Goal: Check status: Check status

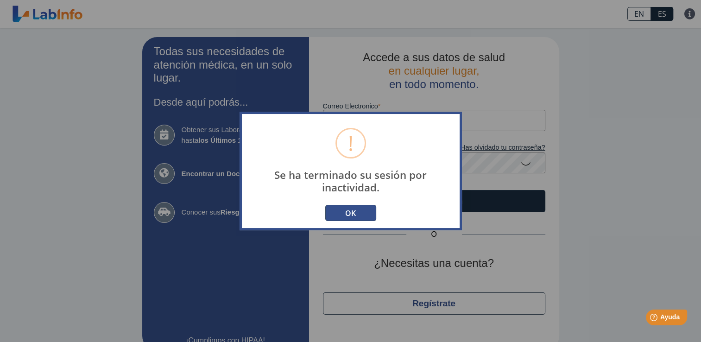
click at [345, 216] on button "OK" at bounding box center [350, 213] width 51 height 16
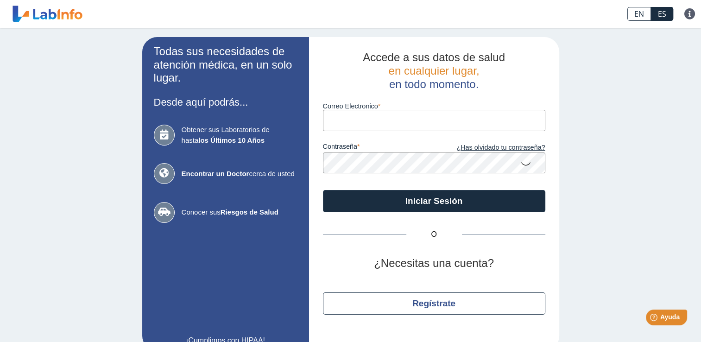
click at [340, 118] on input "Correo Electronico" at bounding box center [434, 120] width 222 height 21
type input "davilab1072@gmail.com"
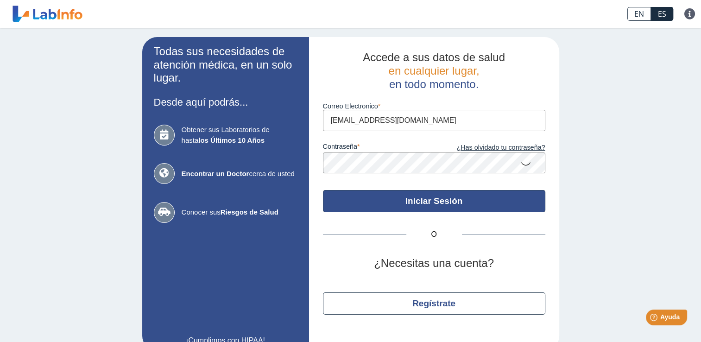
click at [400, 196] on button "Iniciar Sesión" at bounding box center [434, 201] width 222 height 22
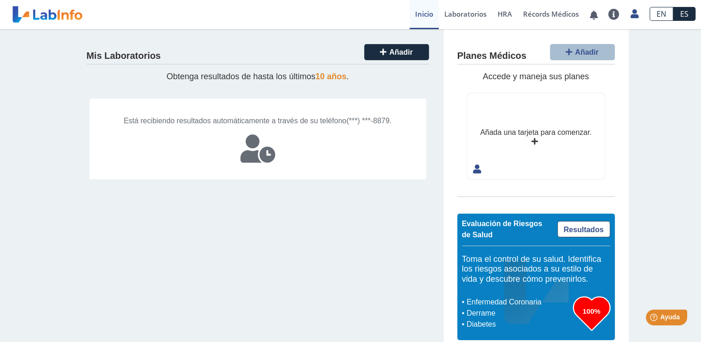
click at [261, 158] on icon at bounding box center [257, 149] width 35 height 28
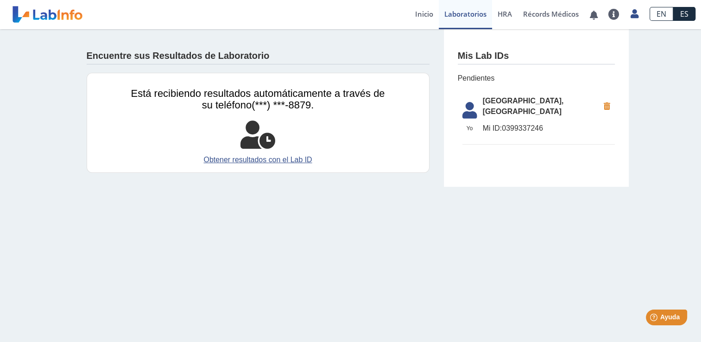
click at [261, 158] on link "Obtener resultados con el Lab ID" at bounding box center [258, 159] width 254 height 11
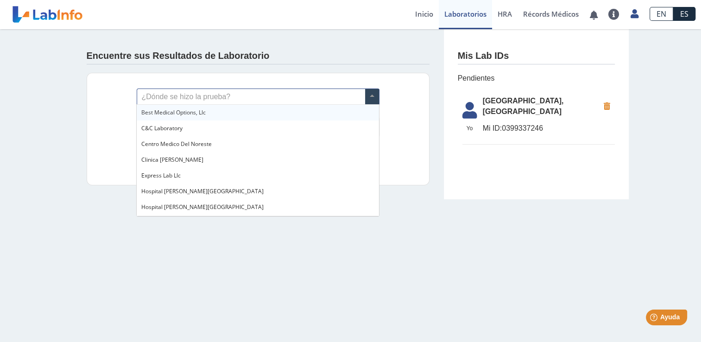
click at [371, 94] on span at bounding box center [372, 97] width 14 height 16
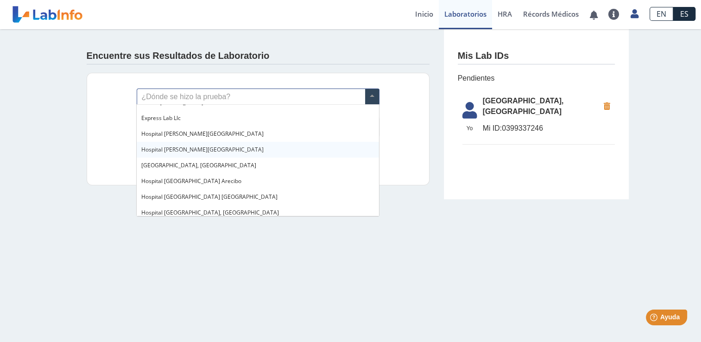
scroll to position [55, 0]
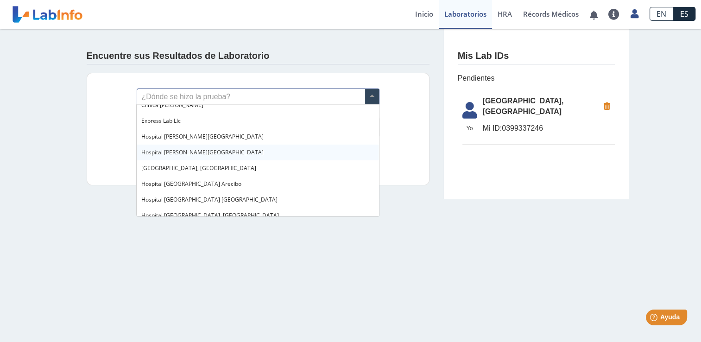
click at [225, 169] on span "[GEOGRAPHIC_DATA], [GEOGRAPHIC_DATA]" at bounding box center [198, 168] width 115 height 8
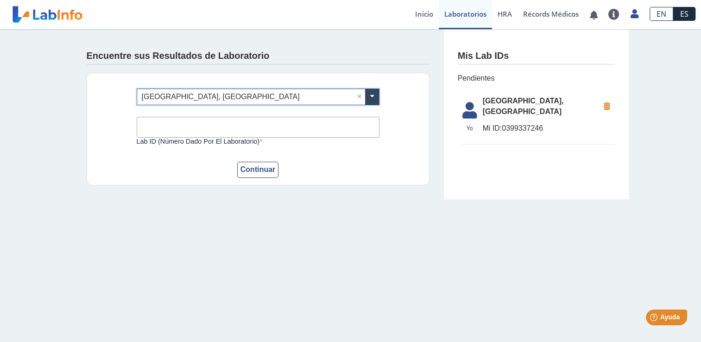
click at [243, 125] on input "Lab ID (número dado por el laboratorio)" at bounding box center [258, 127] width 243 height 21
type input "0300852743"
click at [265, 166] on button "Continuar" at bounding box center [258, 170] width 42 height 16
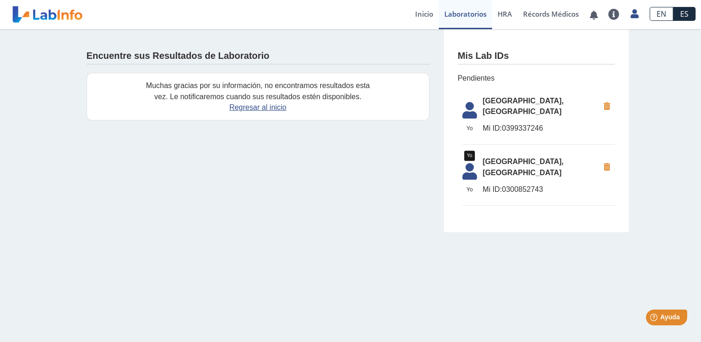
click at [481, 169] on icon at bounding box center [470, 174] width 26 height 22
click at [496, 164] on span "[GEOGRAPHIC_DATA], [GEOGRAPHIC_DATA]" at bounding box center [541, 167] width 116 height 22
click at [494, 174] on span "[GEOGRAPHIC_DATA], [GEOGRAPHIC_DATA]" at bounding box center [541, 167] width 116 height 22
click at [246, 105] on link "Regresar al inicio" at bounding box center [257, 107] width 57 height 8
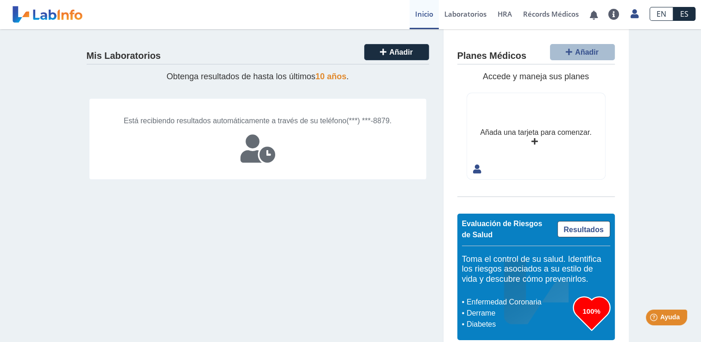
click at [251, 160] on icon at bounding box center [257, 149] width 35 height 28
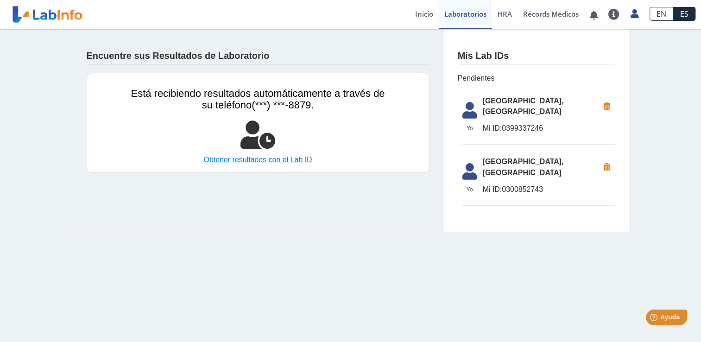
click at [292, 157] on link "Obtener resultados con el Lab ID" at bounding box center [258, 159] width 254 height 11
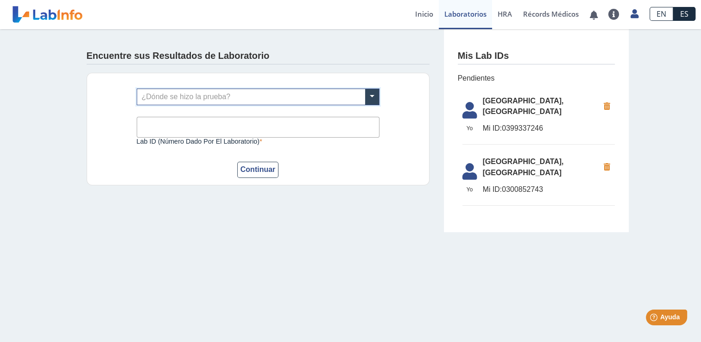
click at [221, 92] on input "text" at bounding box center [258, 97] width 242 height 16
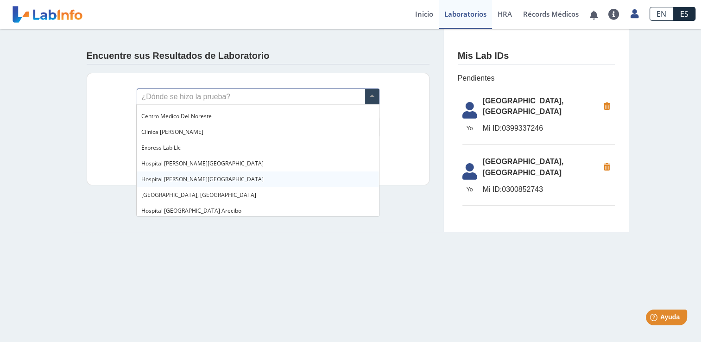
scroll to position [37, 0]
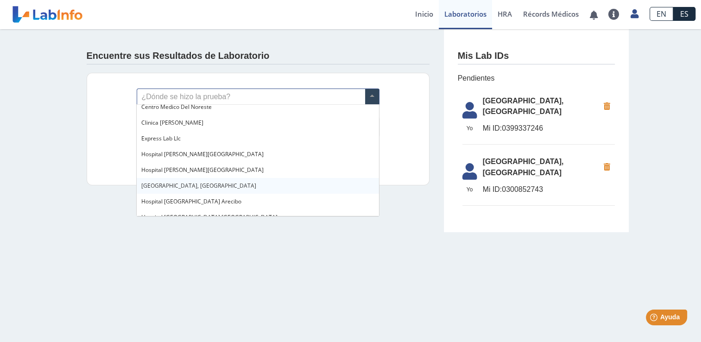
click at [251, 184] on div "[GEOGRAPHIC_DATA], [GEOGRAPHIC_DATA]" at bounding box center [258, 186] width 242 height 16
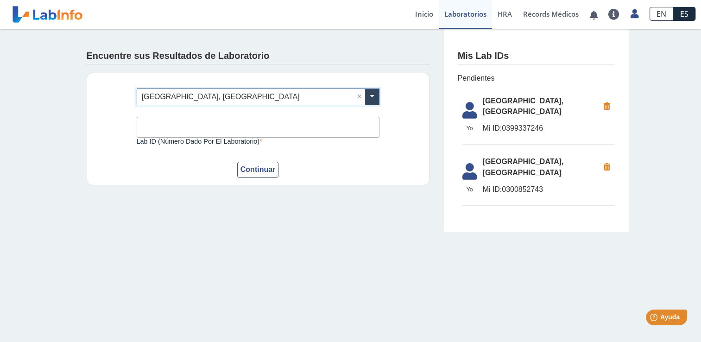
click at [194, 127] on input "Lab ID (número dado por el laboratorio)" at bounding box center [258, 127] width 243 height 21
type input "0399337246"
click at [266, 170] on button "Continuar" at bounding box center [258, 170] width 42 height 16
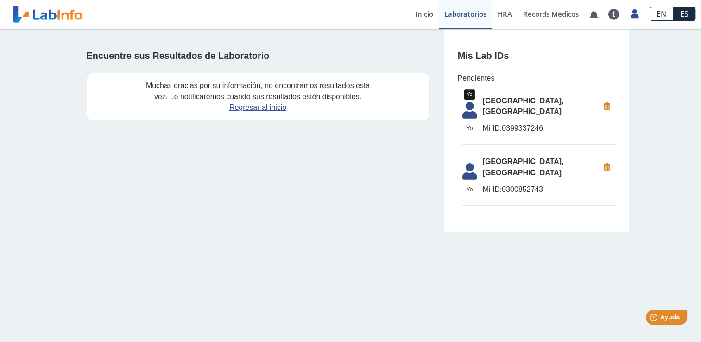
click at [469, 125] on span "Yo" at bounding box center [470, 128] width 26 height 8
click at [467, 113] on icon at bounding box center [470, 113] width 26 height 22
click at [503, 123] on span "Mi ID: 0399337246" at bounding box center [541, 128] width 116 height 11
click at [503, 132] on span "Mi ID: 0399337246" at bounding box center [541, 128] width 116 height 11
click at [472, 208] on ul "[GEOGRAPHIC_DATA], [GEOGRAPHIC_DATA] ID: 0399337246 [GEOGRAPHIC_DATA] ID: 03008…" at bounding box center [536, 148] width 157 height 129
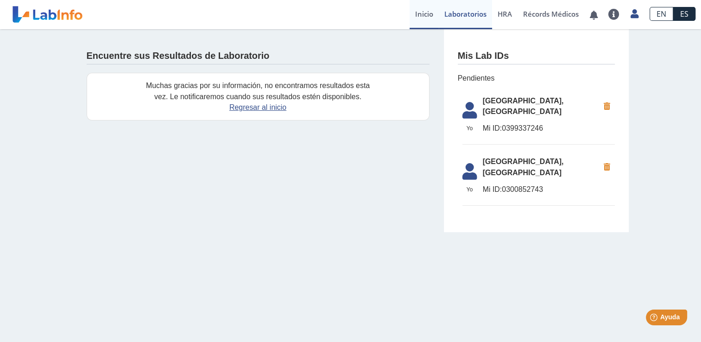
click at [417, 19] on link "Inicio" at bounding box center [423, 14] width 29 height 29
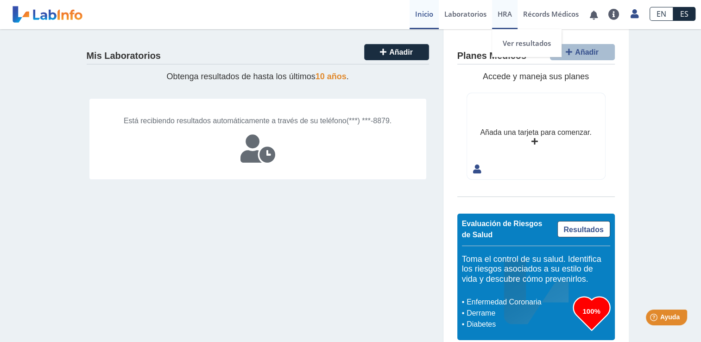
click at [504, 13] on span "HRA" at bounding box center [504, 13] width 14 height 9
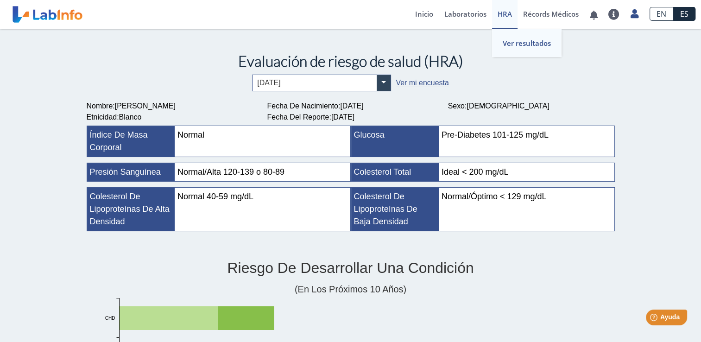
click at [515, 47] on link "Ver resultados" at bounding box center [526, 43] width 69 height 28
click at [535, 10] on link "Récords Médicos" at bounding box center [550, 14] width 67 height 29
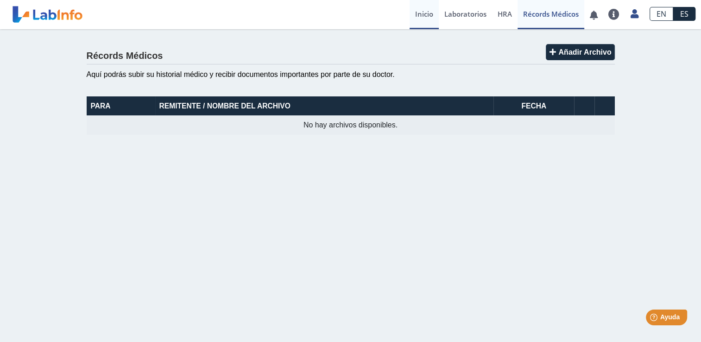
click at [414, 16] on link "Inicio" at bounding box center [423, 14] width 29 height 29
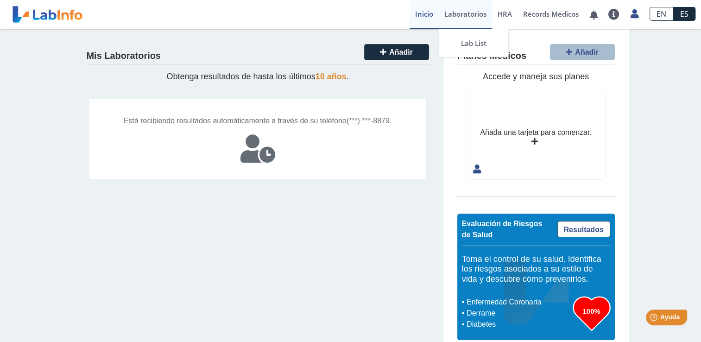
click at [439, 14] on link "Laboratorios" at bounding box center [465, 14] width 53 height 29
